Goal: Task Accomplishment & Management: Use online tool/utility

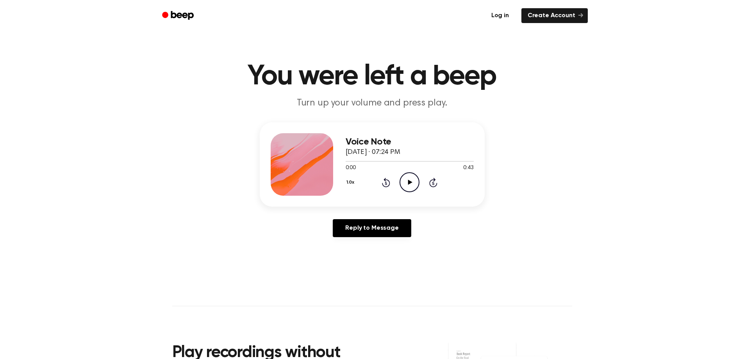
click at [503, 16] on link "Log in" at bounding box center [499, 16] width 33 height 18
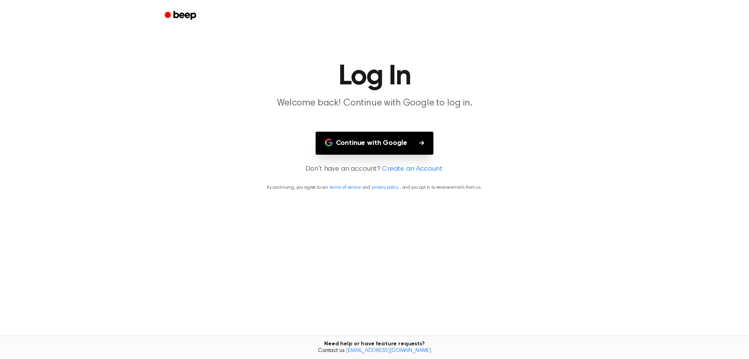
click at [408, 141] on button "Continue with Google" at bounding box center [375, 143] width 118 height 23
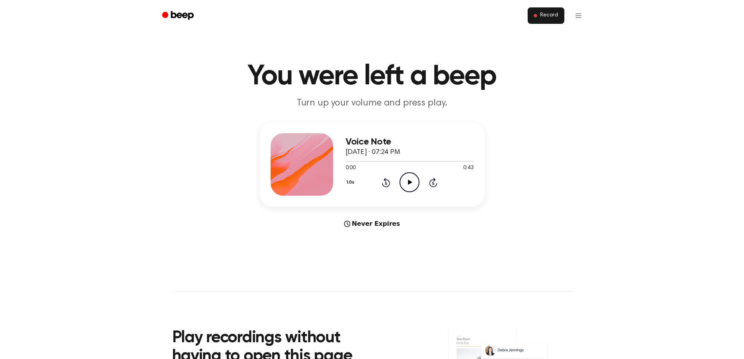
click at [547, 14] on span "Record" at bounding box center [549, 15] width 18 height 7
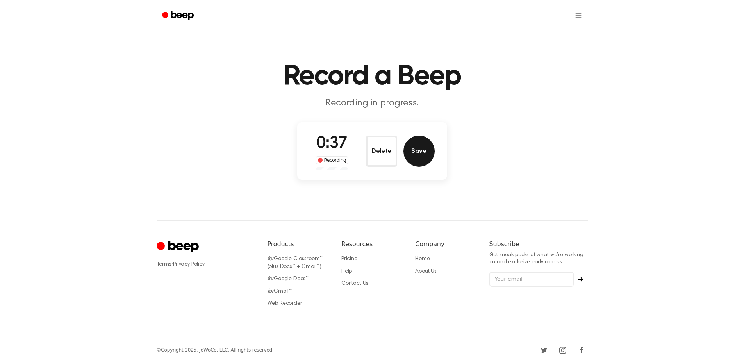
click at [423, 153] on button "Save" at bounding box center [418, 150] width 31 height 31
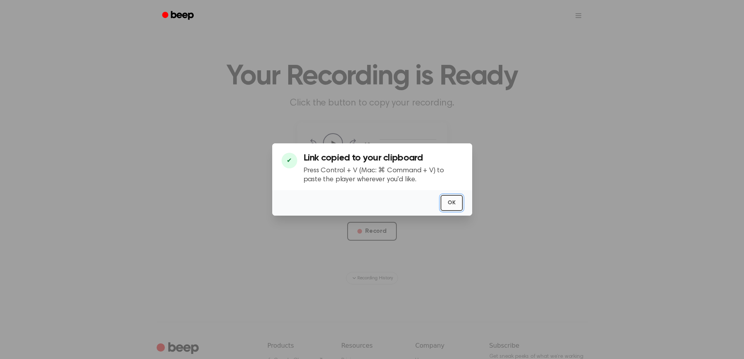
click at [452, 206] on button "OK" at bounding box center [451, 203] width 22 height 16
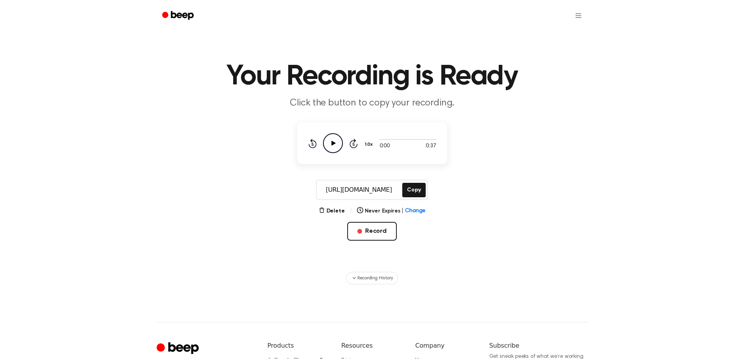
click at [334, 141] on icon "Play Audio" at bounding box center [333, 143] width 20 height 20
click at [402, 139] on div at bounding box center [407, 139] width 57 height 1
click at [415, 141] on div at bounding box center [407, 139] width 57 height 6
click at [336, 142] on icon "Pause Audio" at bounding box center [333, 143] width 20 height 20
click at [338, 211] on button "Delete" at bounding box center [332, 211] width 26 height 8
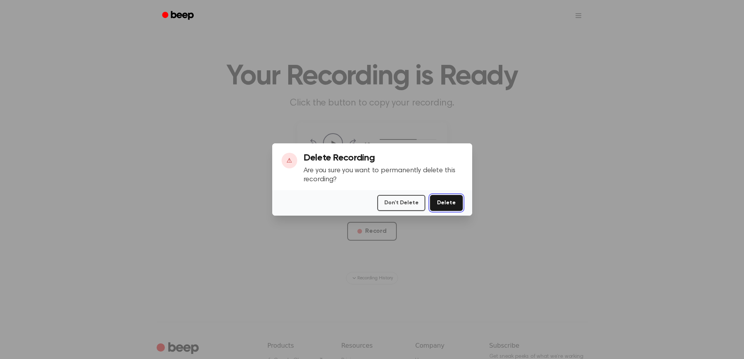
click at [454, 205] on button "Delete" at bounding box center [446, 203] width 32 height 16
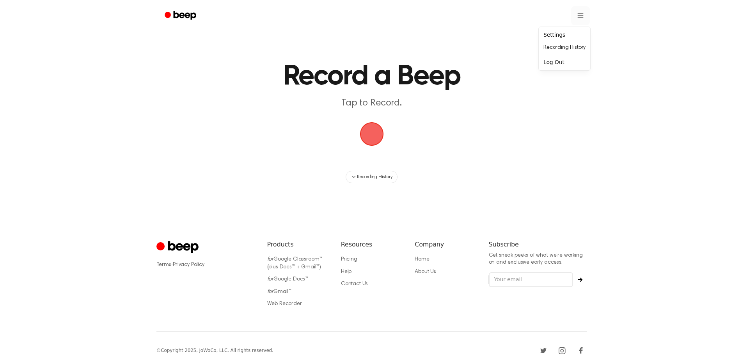
click at [580, 16] on html "Record a Beep Tap to Record. Recording History ⚠️ We are experiencing issues wi…" at bounding box center [374, 184] width 749 height 369
click at [560, 34] on div "Settings" at bounding box center [565, 34] width 48 height 13
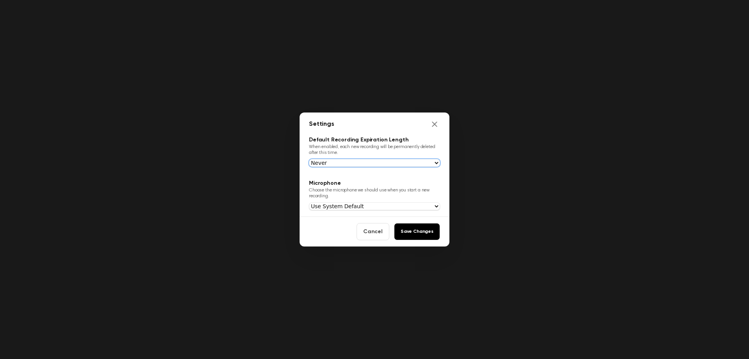
click at [431, 160] on select "Never In 1 Day In 1 Week In 1 Month In 1 Year" at bounding box center [374, 163] width 131 height 8
click at [379, 205] on select "Use System Default Line In (High Definition Audio Device) Микрофон (Arctis Nova…" at bounding box center [374, 206] width 131 height 8
select select "dd5b5008b1edb8ab4477bd30da9be0444b561f0f007f462cdbb434159bcb9a37"
click at [309, 202] on select "Use System Default Line In (High Definition Audio Device) Микрофон (Arctis Nova…" at bounding box center [374, 206] width 131 height 8
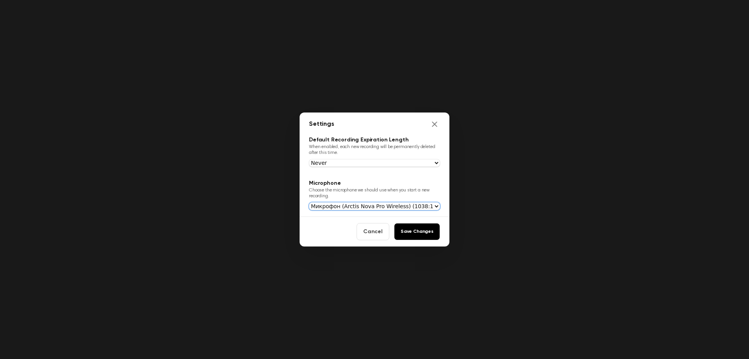
click at [366, 207] on select "Use System Default Line In (High Definition Audio Device) Микрофон (Arctis Nova…" at bounding box center [374, 206] width 131 height 8
click at [416, 231] on button "Save Changes" at bounding box center [417, 231] width 46 height 17
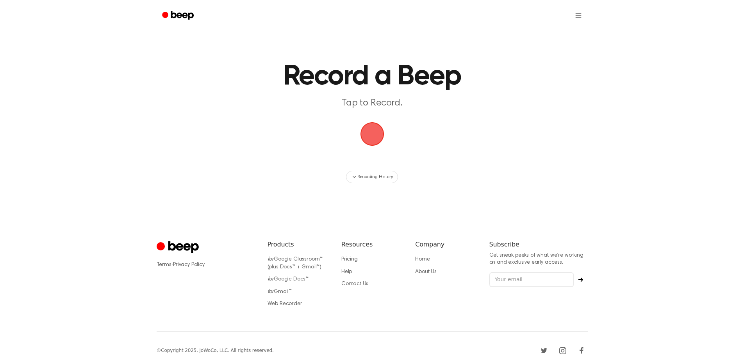
click at [370, 135] on span "button" at bounding box center [372, 134] width 36 height 36
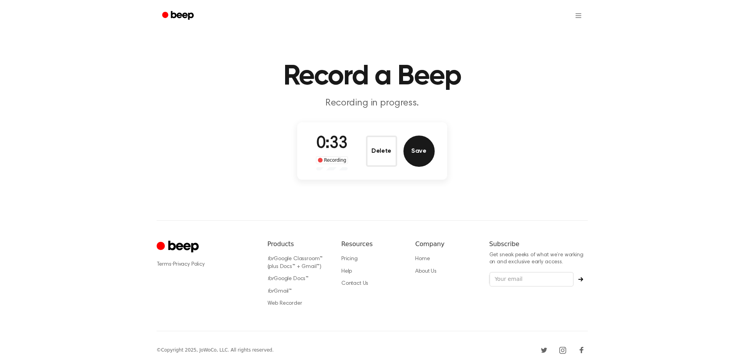
click at [413, 153] on button "Save" at bounding box center [418, 150] width 31 height 31
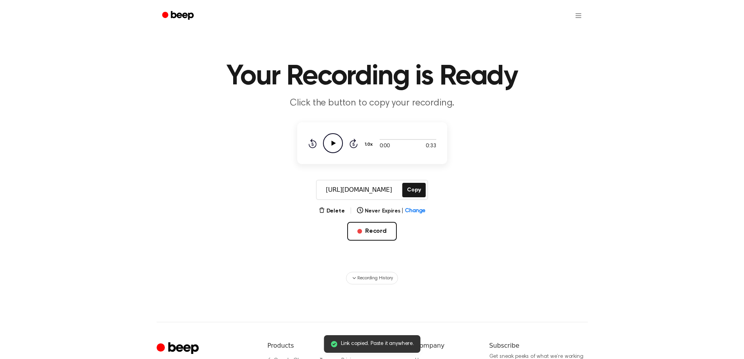
click at [334, 145] on icon "Play Audio" at bounding box center [333, 143] width 20 height 20
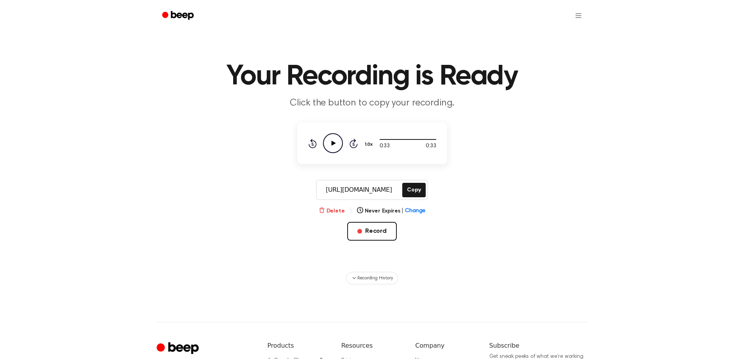
click at [335, 209] on button "Delete" at bounding box center [332, 211] width 26 height 8
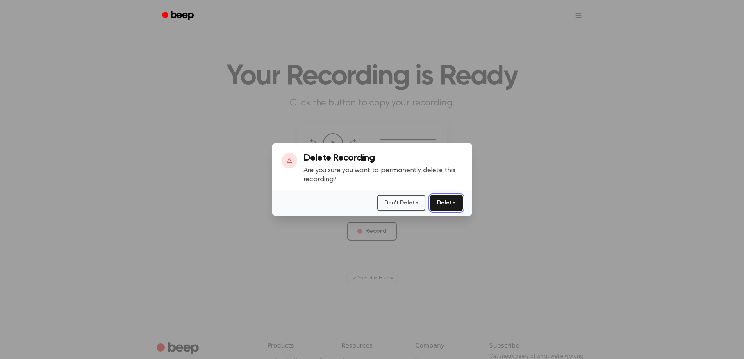
click at [444, 205] on button "Delete" at bounding box center [446, 203] width 32 height 16
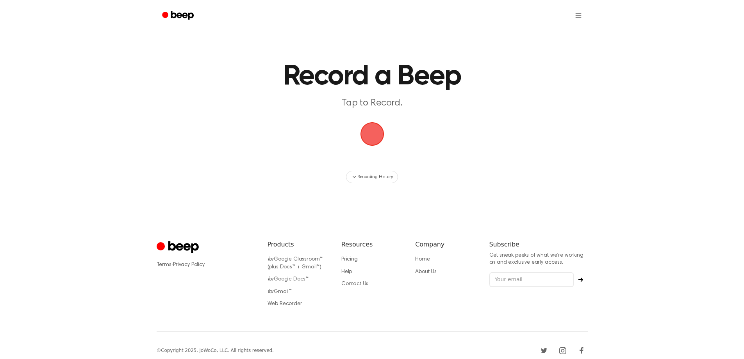
click at [375, 135] on span "button" at bounding box center [371, 133] width 37 height 37
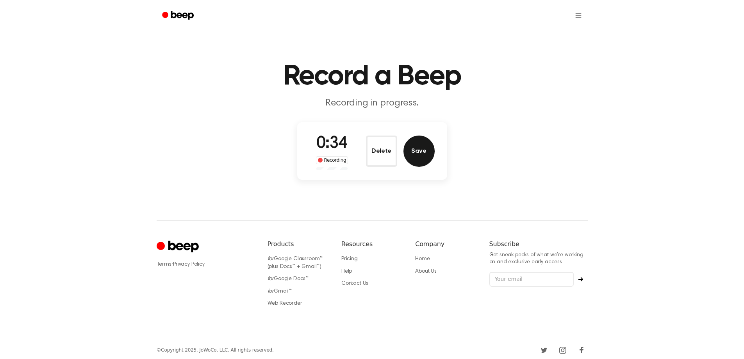
click at [424, 147] on button "Save" at bounding box center [418, 150] width 31 height 31
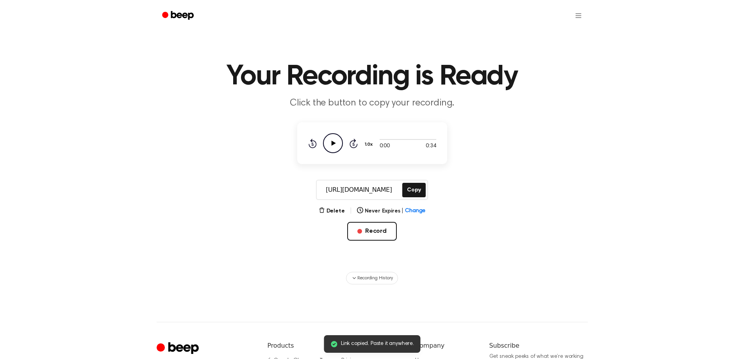
click at [336, 142] on icon "Play Audio" at bounding box center [333, 143] width 20 height 20
click at [332, 209] on button "Delete" at bounding box center [332, 211] width 26 height 8
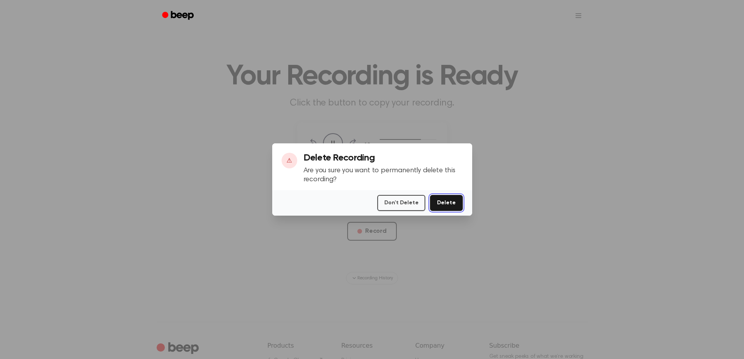
click at [447, 203] on button "Delete" at bounding box center [446, 203] width 32 height 16
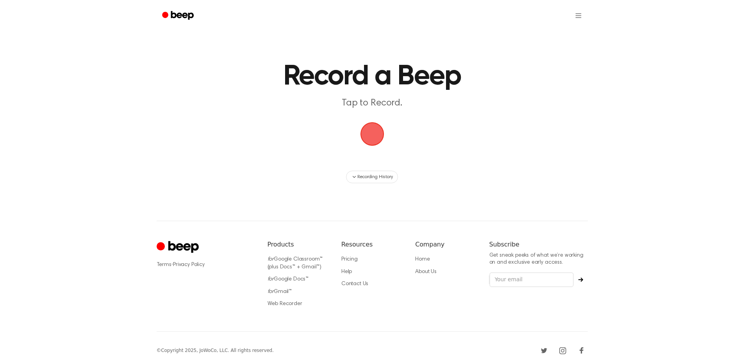
click at [368, 134] on span "button" at bounding box center [372, 134] width 28 height 28
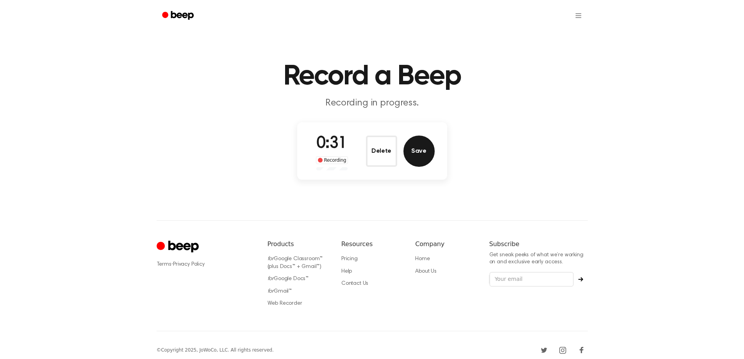
click at [424, 155] on button "Save" at bounding box center [418, 150] width 31 height 31
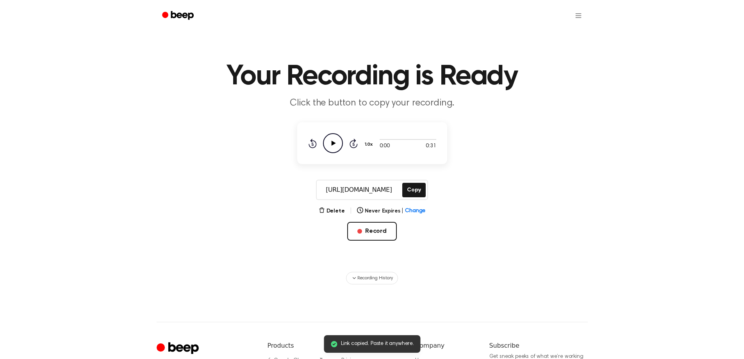
click at [333, 142] on icon at bounding box center [333, 143] width 4 height 5
click at [337, 208] on button "Delete" at bounding box center [332, 211] width 26 height 8
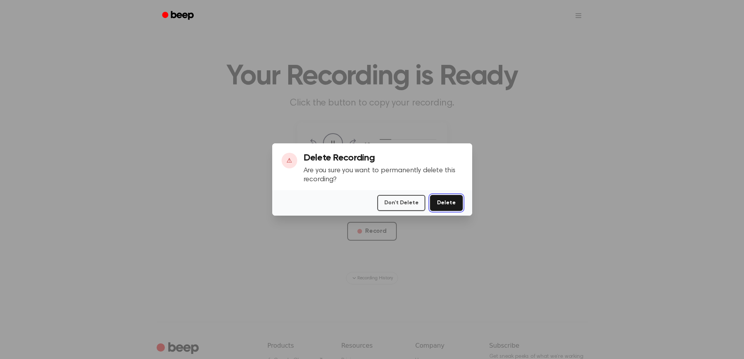
drag, startPoint x: 440, startPoint y: 202, endPoint x: 469, endPoint y: 203, distance: 28.9
click at [440, 202] on button "Delete" at bounding box center [446, 203] width 32 height 16
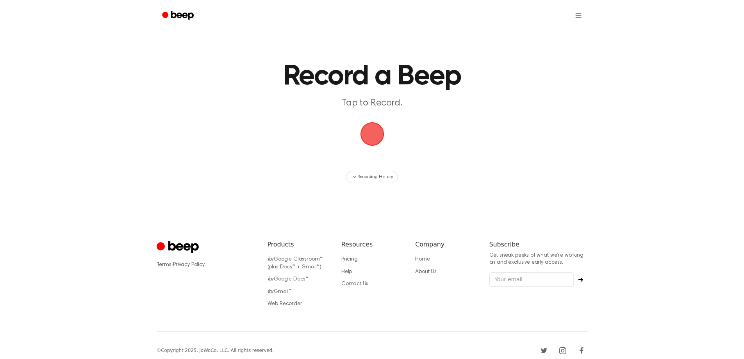
click at [370, 130] on span "button" at bounding box center [372, 134] width 24 height 24
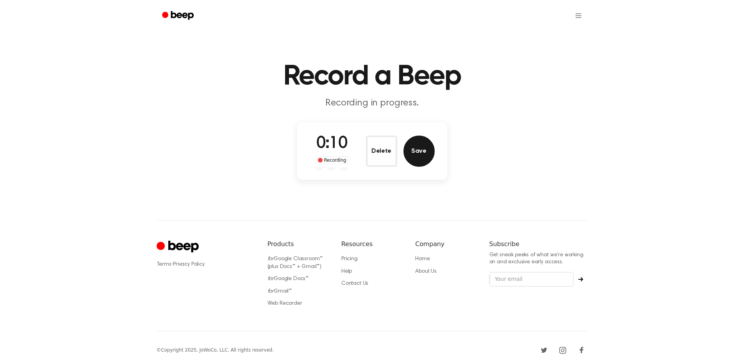
click at [413, 157] on button "Save" at bounding box center [418, 150] width 31 height 31
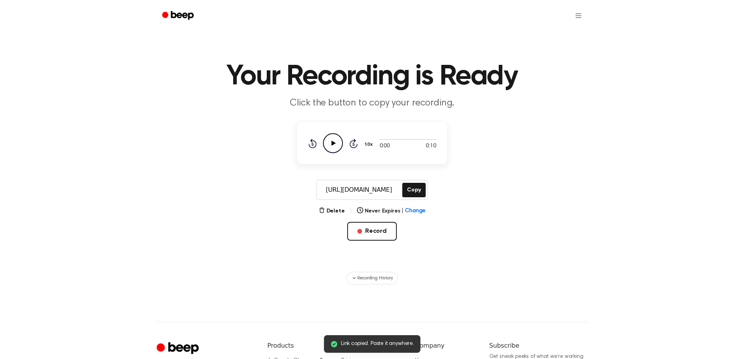
click at [335, 142] on icon "Play Audio" at bounding box center [333, 143] width 20 height 20
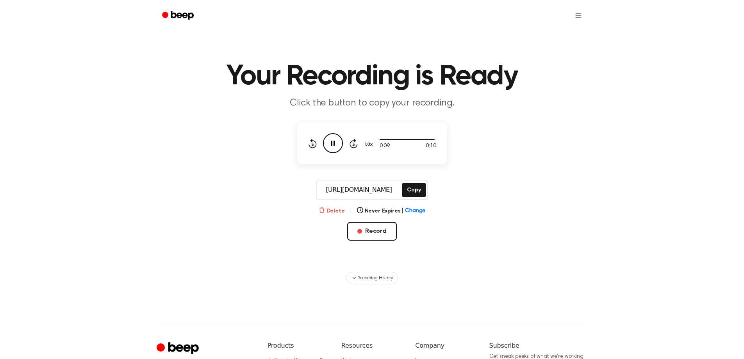
click at [337, 208] on button "Delete" at bounding box center [332, 211] width 26 height 8
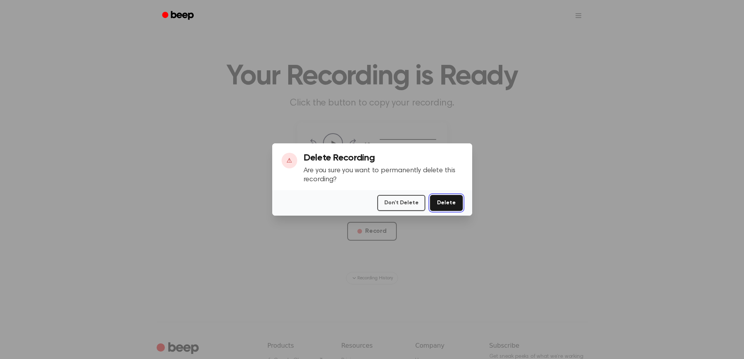
click at [444, 202] on button "Delete" at bounding box center [446, 203] width 32 height 16
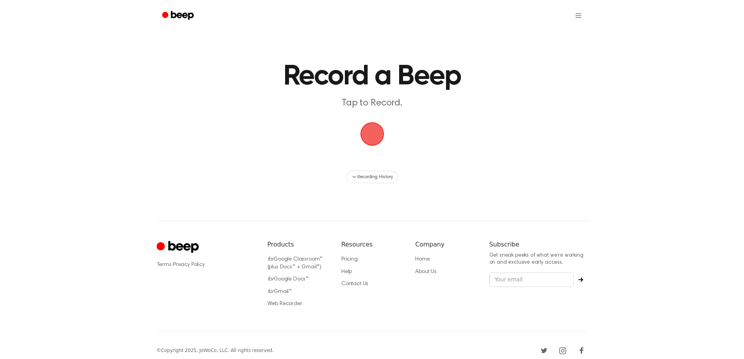
click at [373, 137] on span "button" at bounding box center [372, 133] width 43 height 43
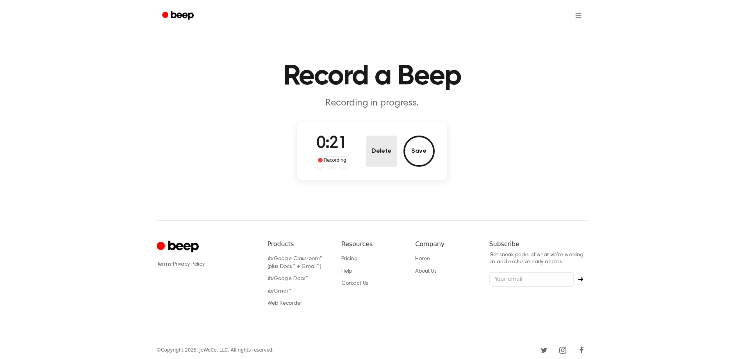
click at [377, 155] on button "Delete" at bounding box center [381, 150] width 31 height 31
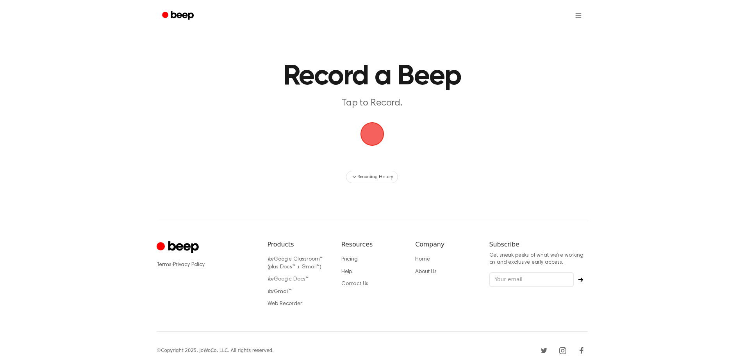
click at [370, 135] on span "button" at bounding box center [372, 134] width 42 height 42
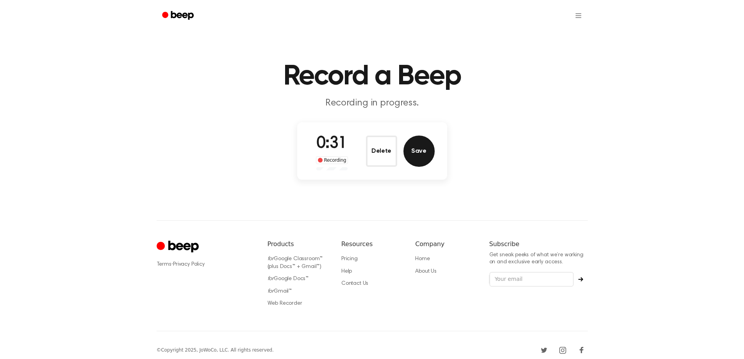
click at [417, 151] on button "Save" at bounding box center [418, 150] width 31 height 31
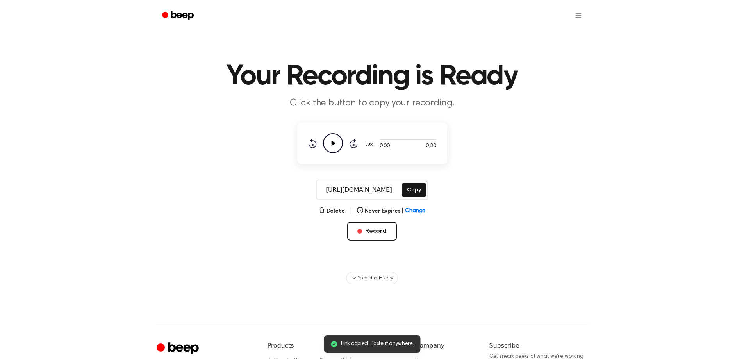
click at [335, 141] on icon "Play Audio" at bounding box center [333, 143] width 20 height 20
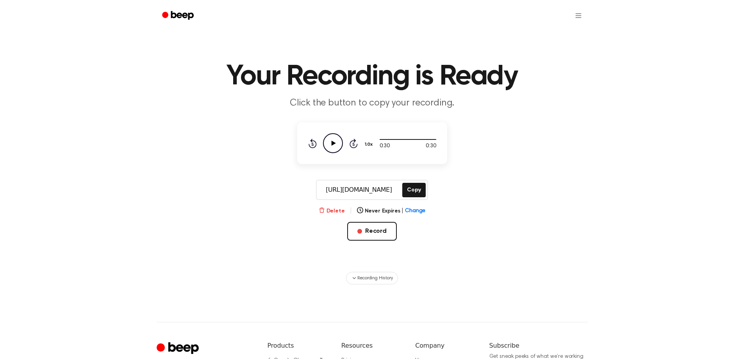
click at [329, 210] on button "Delete" at bounding box center [332, 211] width 26 height 8
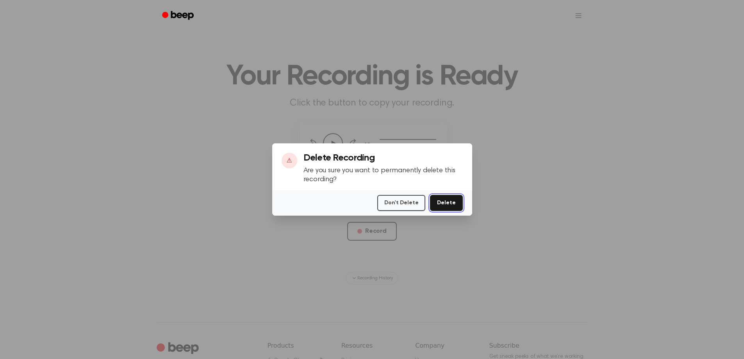
click at [442, 203] on button "Delete" at bounding box center [446, 203] width 32 height 16
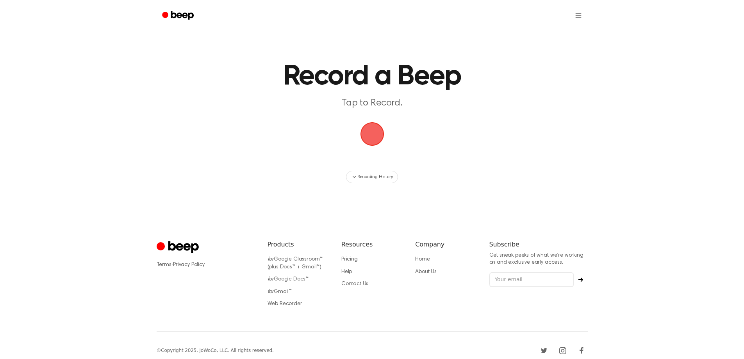
click at [370, 130] on span "button" at bounding box center [372, 134] width 22 height 22
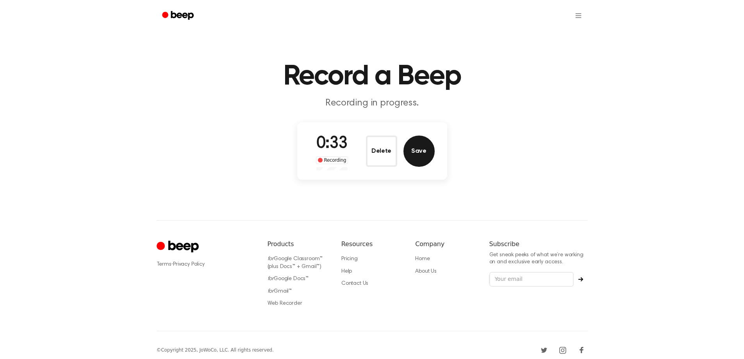
click at [428, 146] on button "Save" at bounding box center [418, 150] width 31 height 31
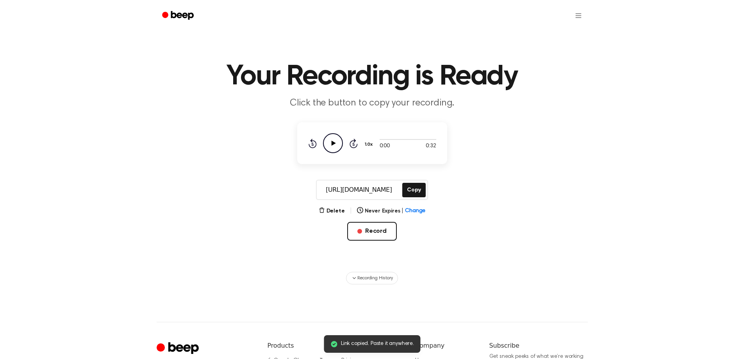
click at [330, 147] on icon "Play Audio" at bounding box center [333, 143] width 20 height 20
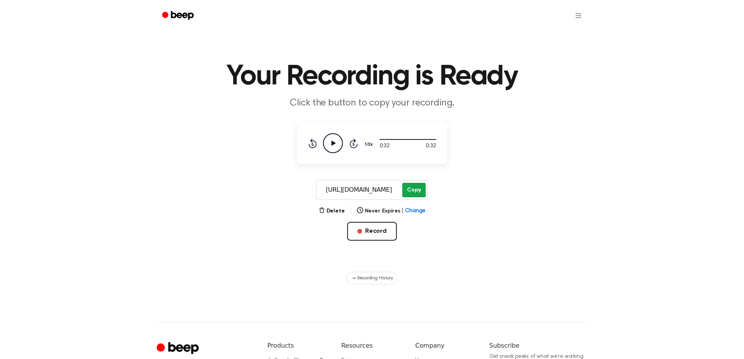
click at [417, 190] on button "Copy" at bounding box center [413, 190] width 23 height 14
